Goal: Register for event/course

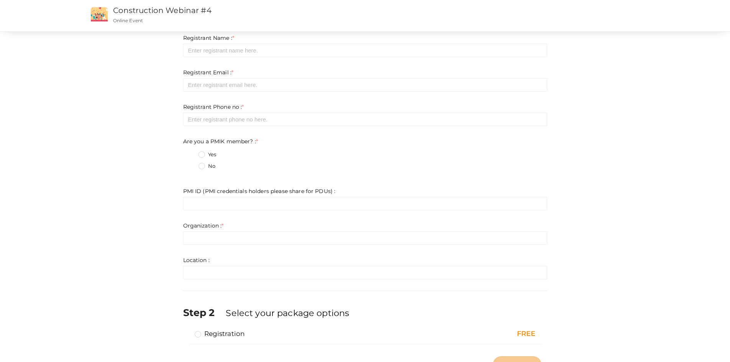
scroll to position [62, 0]
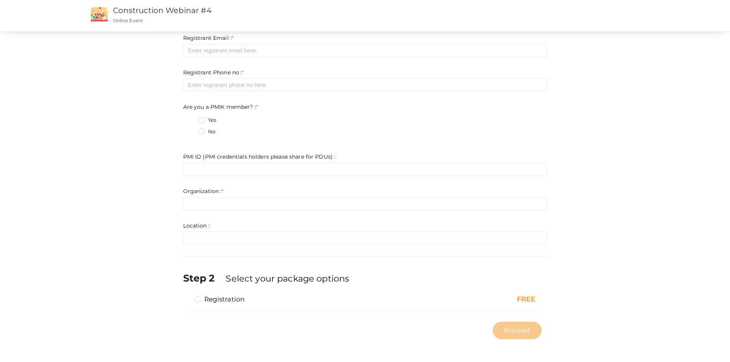
drag, startPoint x: 197, startPoint y: 302, endPoint x: 229, endPoint y: 265, distance: 49.2
click at [197, 302] on label "Registration" at bounding box center [220, 299] width 50 height 9
click at [187, 296] on input "Registration" at bounding box center [187, 296] width 0 height 0
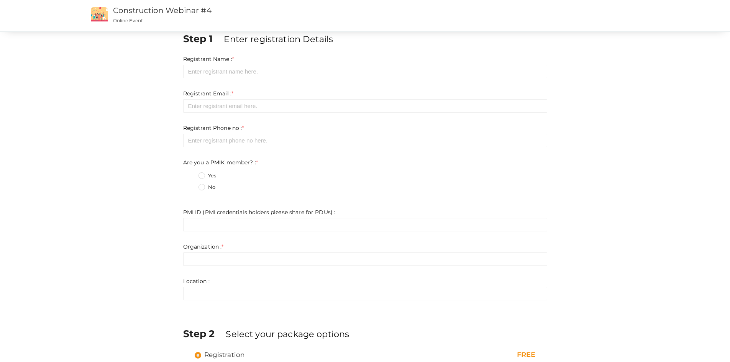
scroll to position [0, 0]
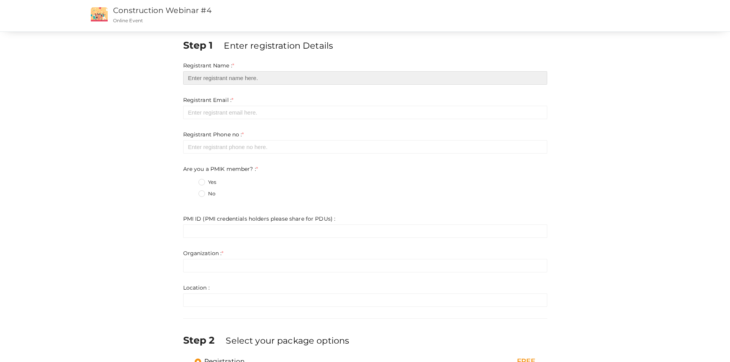
click at [229, 74] on input "text" at bounding box center [365, 77] width 364 height 13
type input "[PERSON_NAME]"
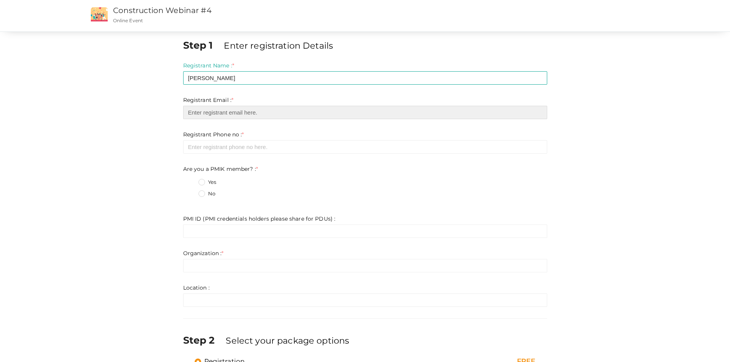
click at [223, 109] on input "email" at bounding box center [365, 112] width 364 height 13
type input "D"
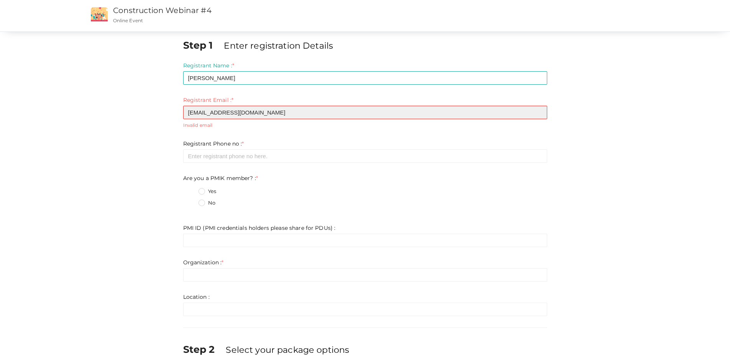
type input "[EMAIL_ADDRESS][DOMAIN_NAME]"
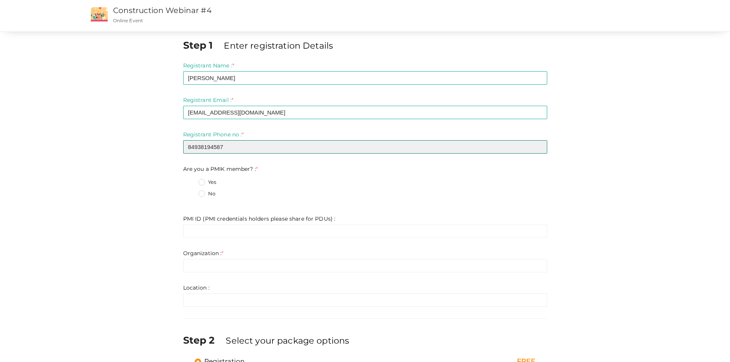
type input "84938194587"
drag, startPoint x: 204, startPoint y: 194, endPoint x: 220, endPoint y: 201, distance: 17.5
click at [205, 194] on label "No" at bounding box center [207, 194] width 17 height 8
click at [191, 192] on member\?\+1 "No" at bounding box center [191, 192] width 0 height 0
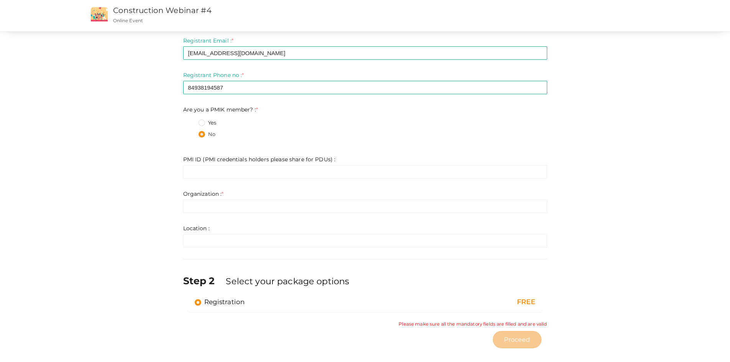
scroll to position [69, 0]
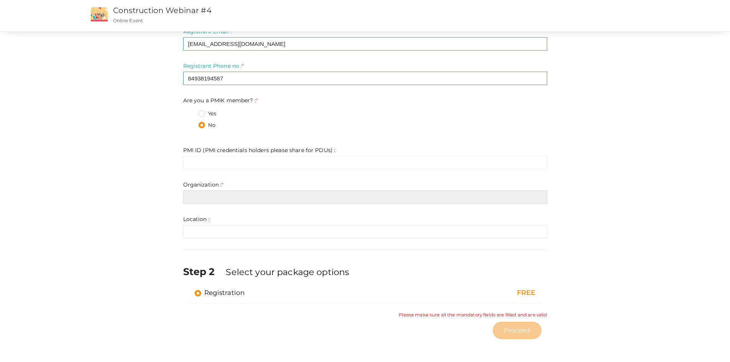
click at [232, 199] on input "text" at bounding box center [365, 196] width 364 height 13
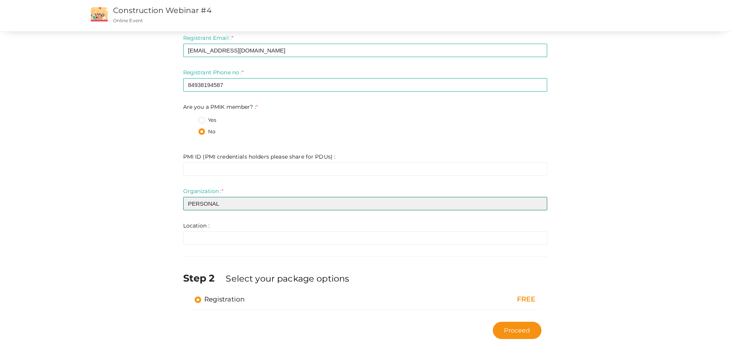
type input "PERSONAL"
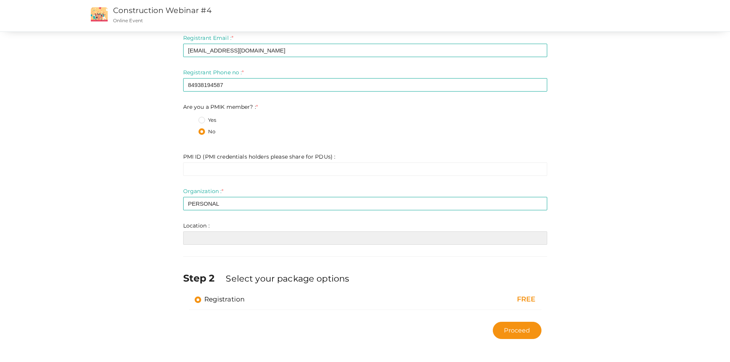
click at [206, 234] on input "text" at bounding box center [365, 238] width 364 height 13
click at [527, 327] on span "Proceed" at bounding box center [517, 330] width 26 height 9
type input "N/A"
